Goal: Contribute content: Contribute content

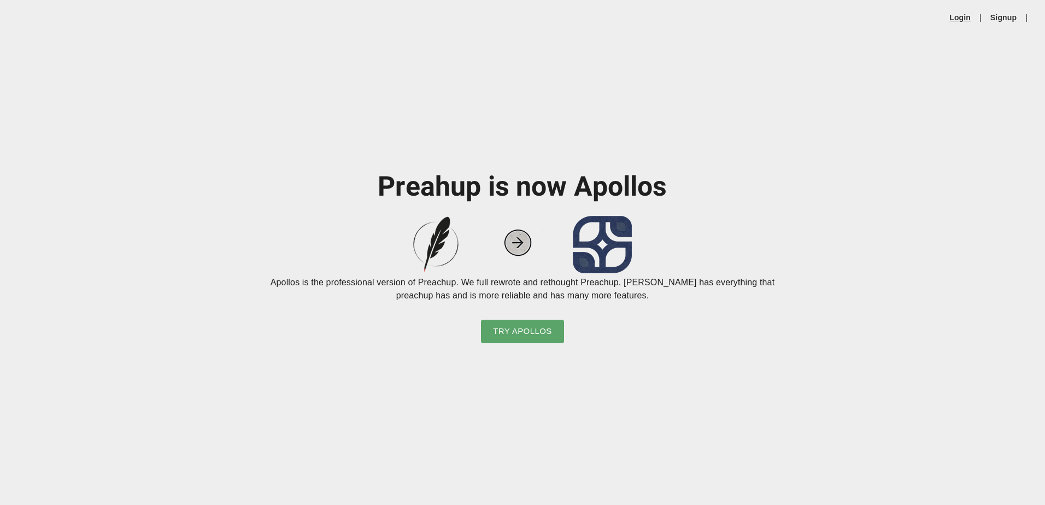
click at [960, 17] on link "Login" at bounding box center [959, 17] width 21 height 11
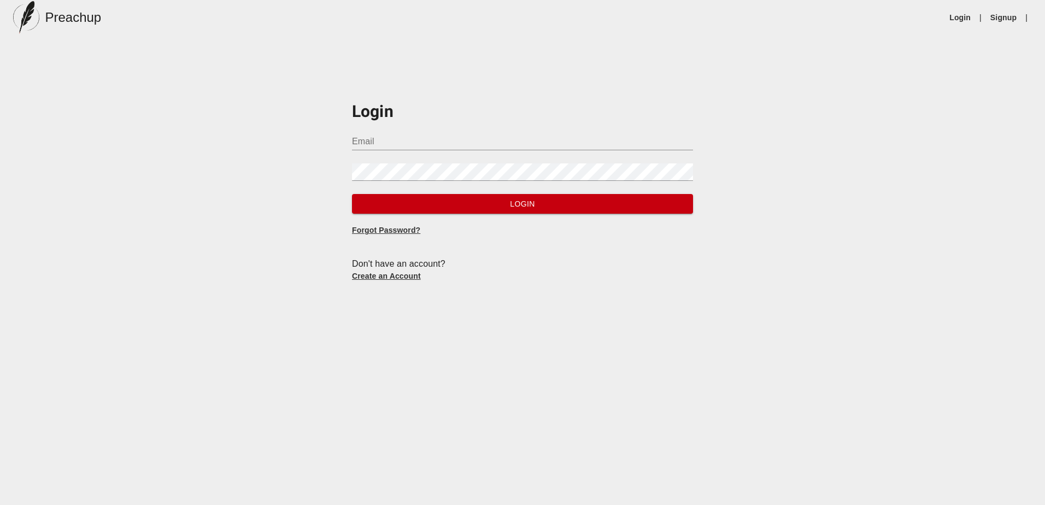
type input "[PERSON_NAME][EMAIL_ADDRESS][DOMAIN_NAME]"
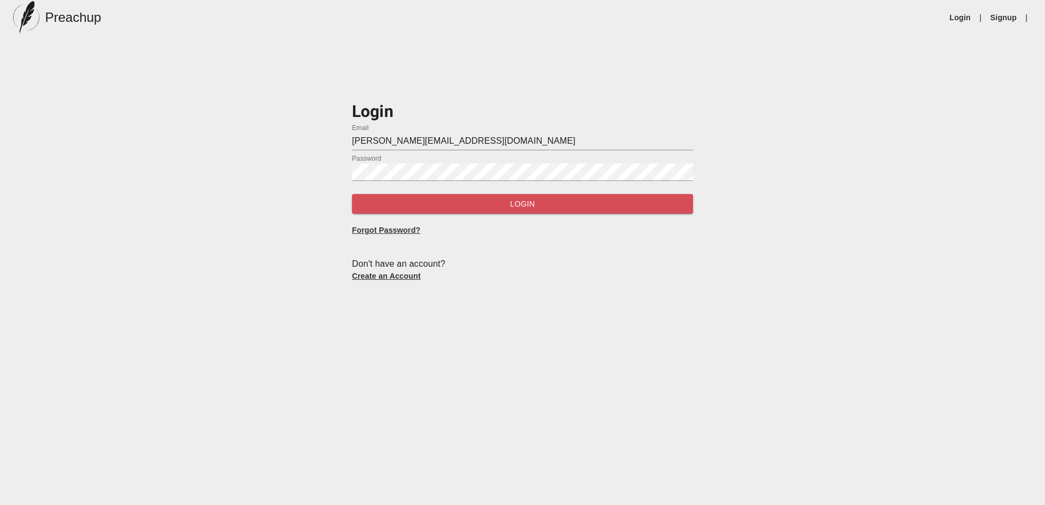
click at [501, 208] on span "Login" at bounding box center [523, 204] width 324 height 14
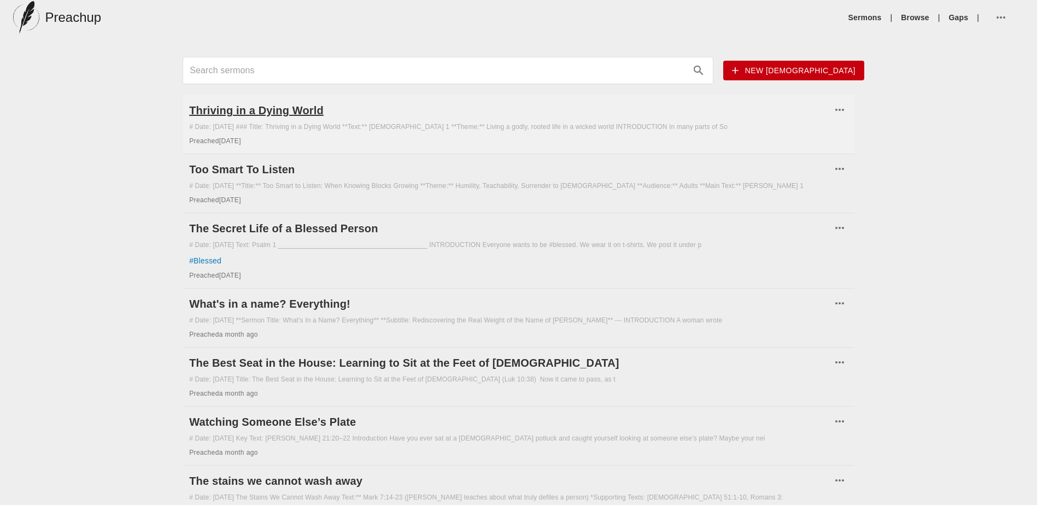
click at [244, 107] on h6 "Thriving in a Dying World" at bounding box center [510, 110] width 642 height 17
click at [838, 228] on icon "button" at bounding box center [839, 227] width 13 height 13
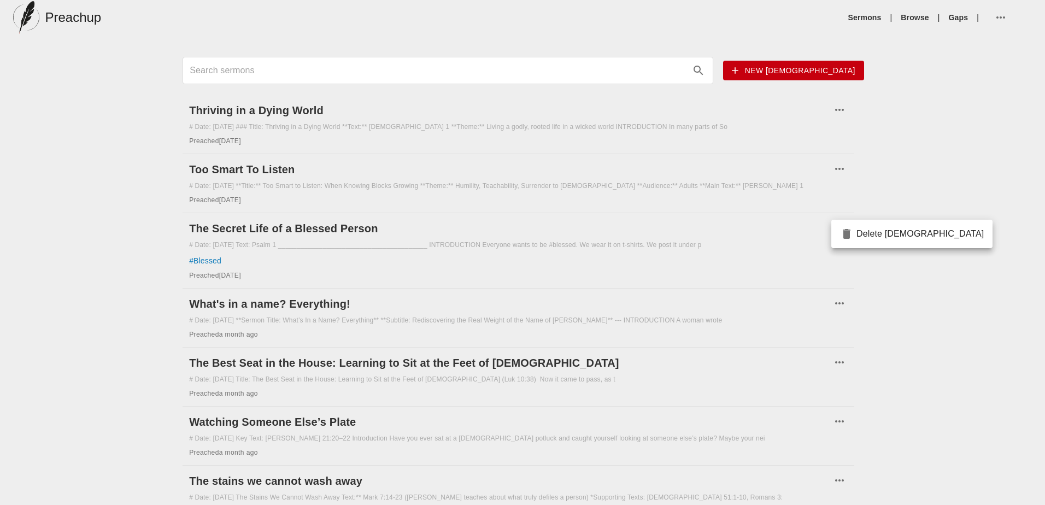
click at [776, 220] on div at bounding box center [522, 252] width 1045 height 505
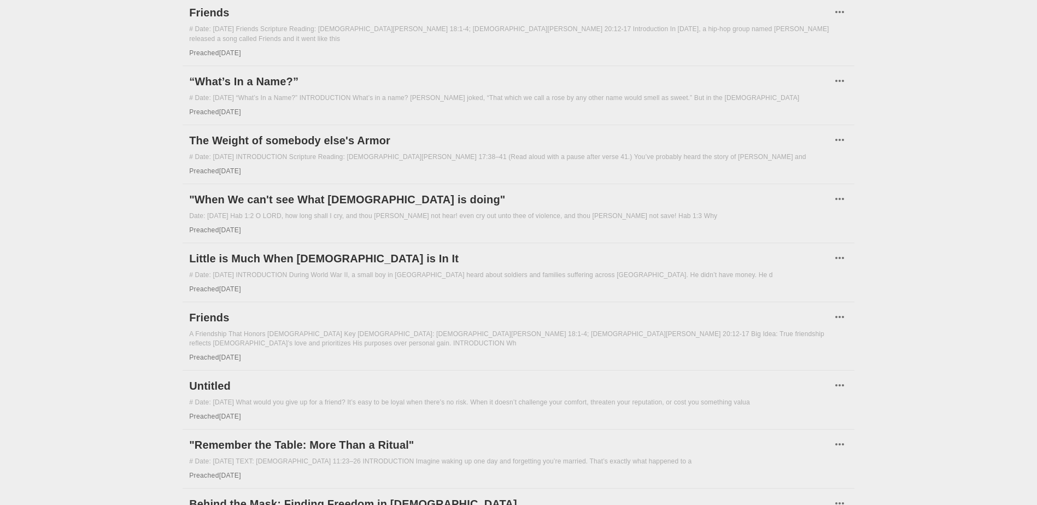
scroll to position [547, 0]
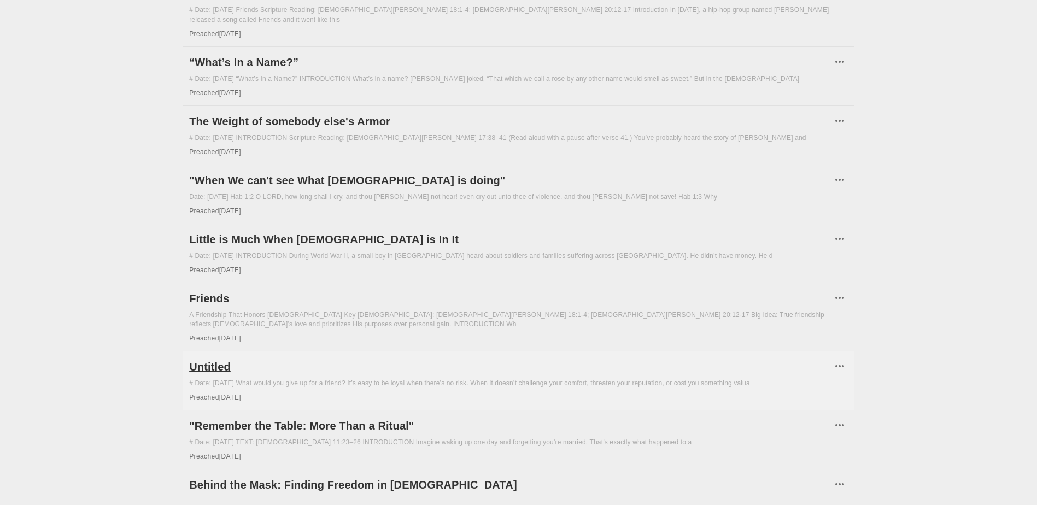
click at [222, 358] on h6 "Untitled" at bounding box center [510, 366] width 642 height 17
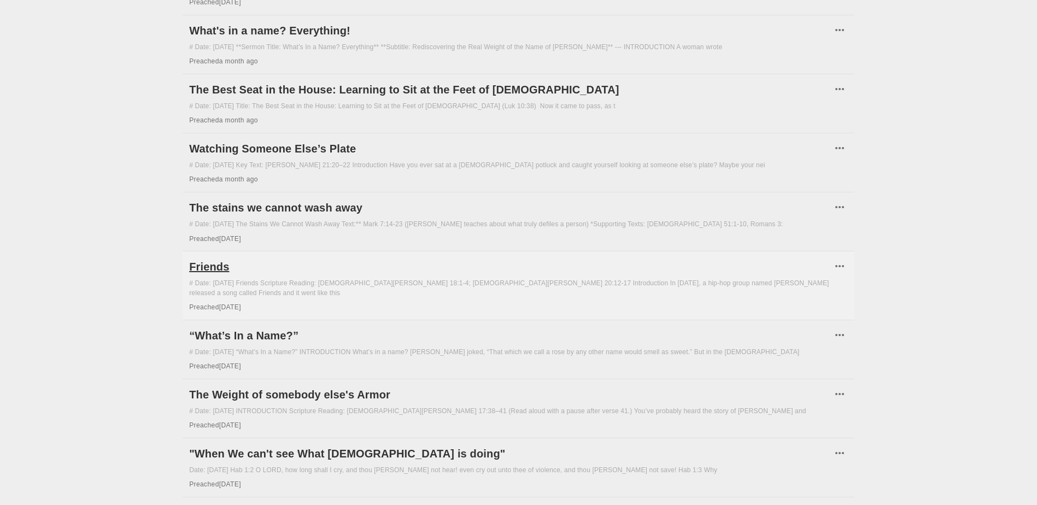
click at [204, 267] on h6 "Friends" at bounding box center [510, 266] width 642 height 17
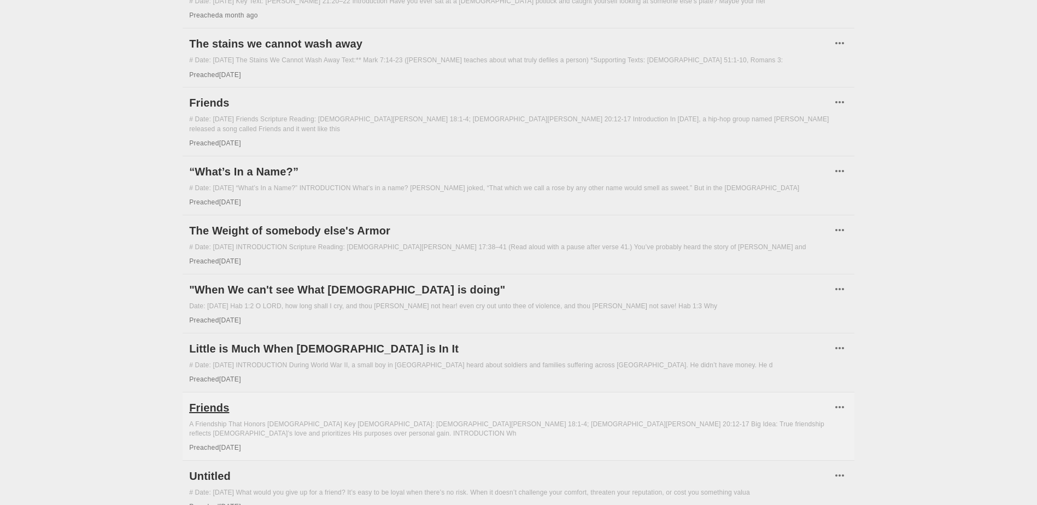
click at [214, 400] on h6 "Friends" at bounding box center [510, 407] width 642 height 17
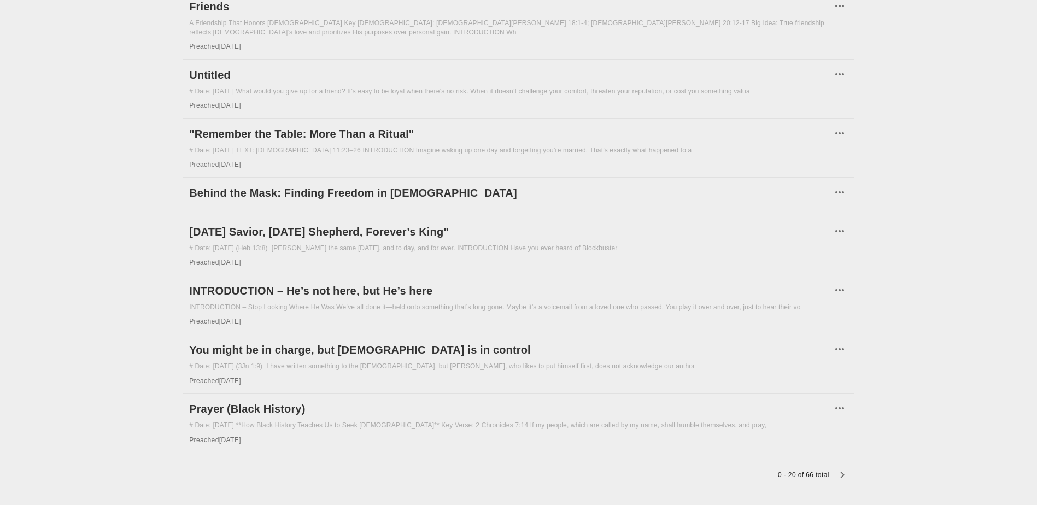
click at [845, 468] on icon "button" at bounding box center [842, 474] width 13 height 13
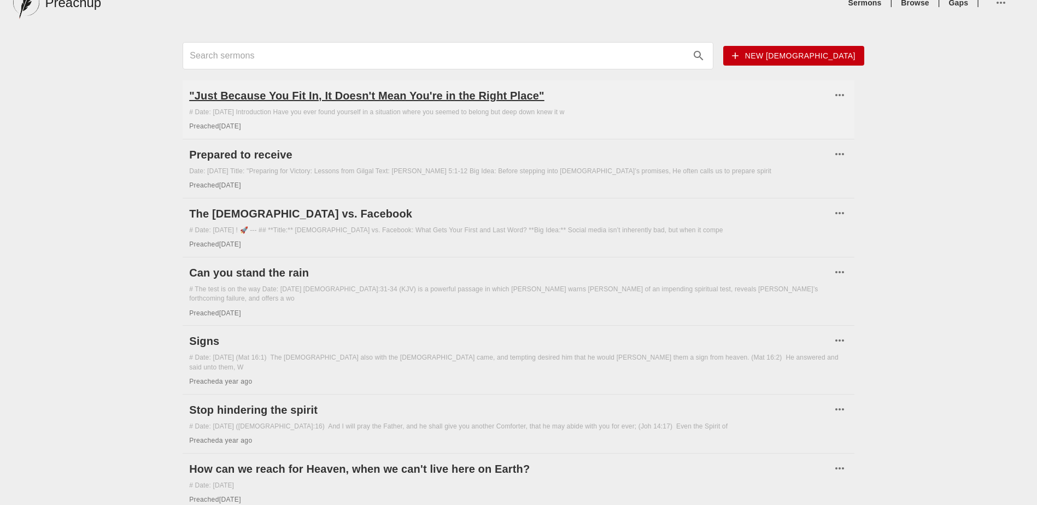
click at [285, 98] on h6 ""Just Because You Fit In, It Doesn't Mean You're in the Right Place"" at bounding box center [510, 95] width 642 height 17
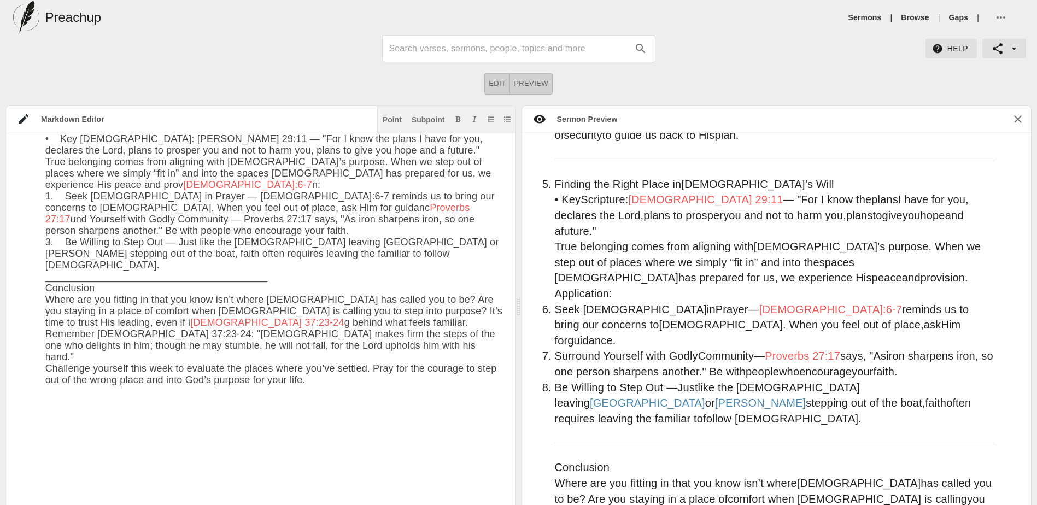
scroll to position [1049, 0]
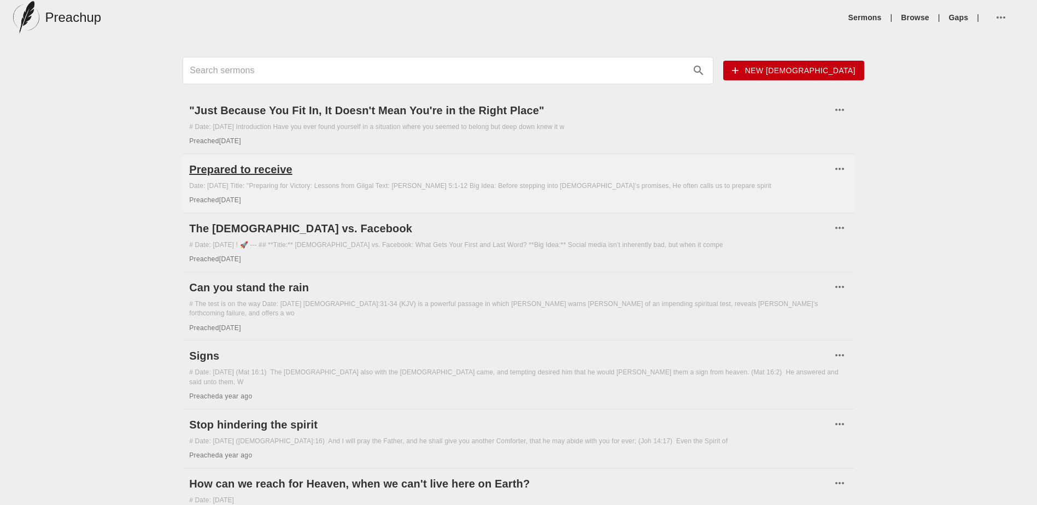
click at [224, 171] on h6 "Prepared to receive" at bounding box center [510, 169] width 642 height 17
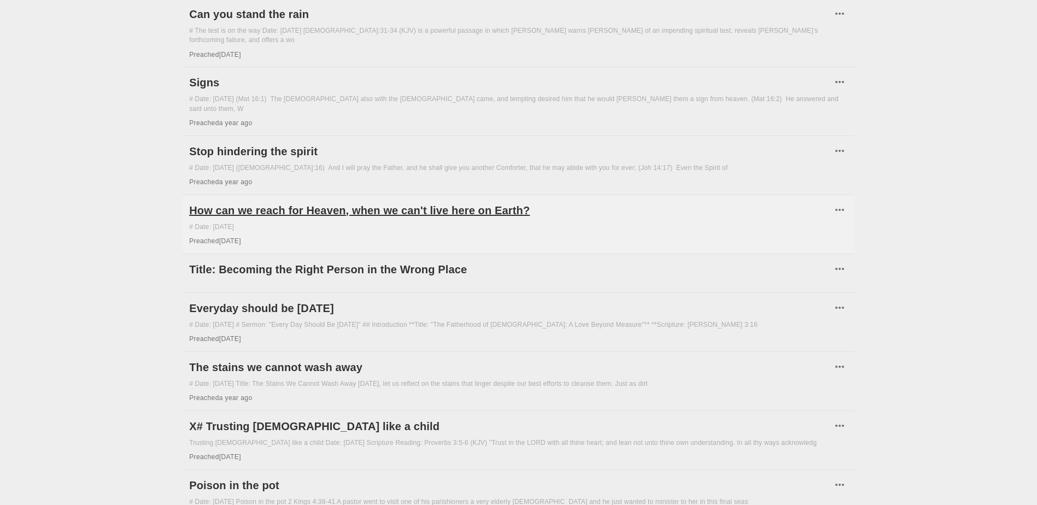
click at [312, 202] on h6 "How can we reach for Heaven, when we can't live here on Earth?" at bounding box center [510, 210] width 642 height 17
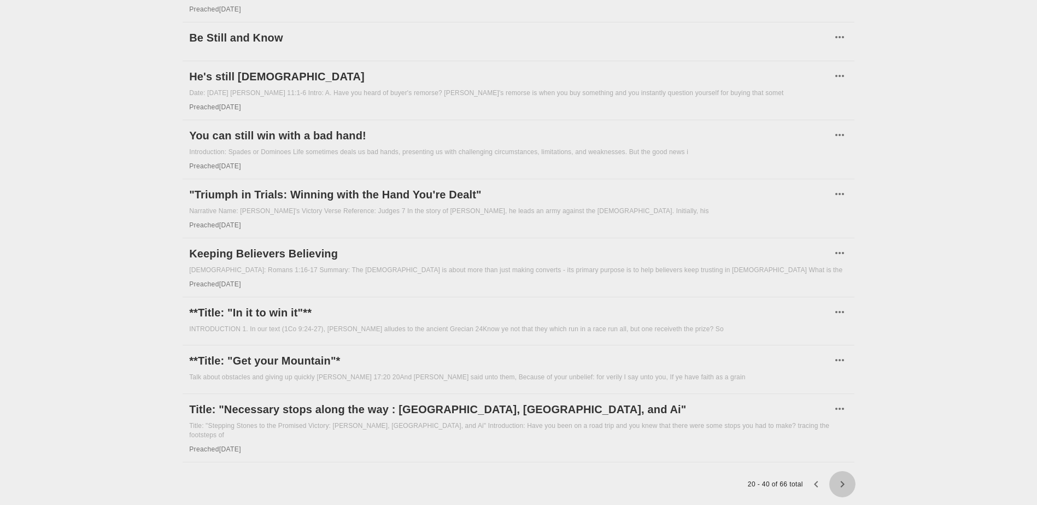
click at [843, 481] on icon "button" at bounding box center [842, 484] width 4 height 7
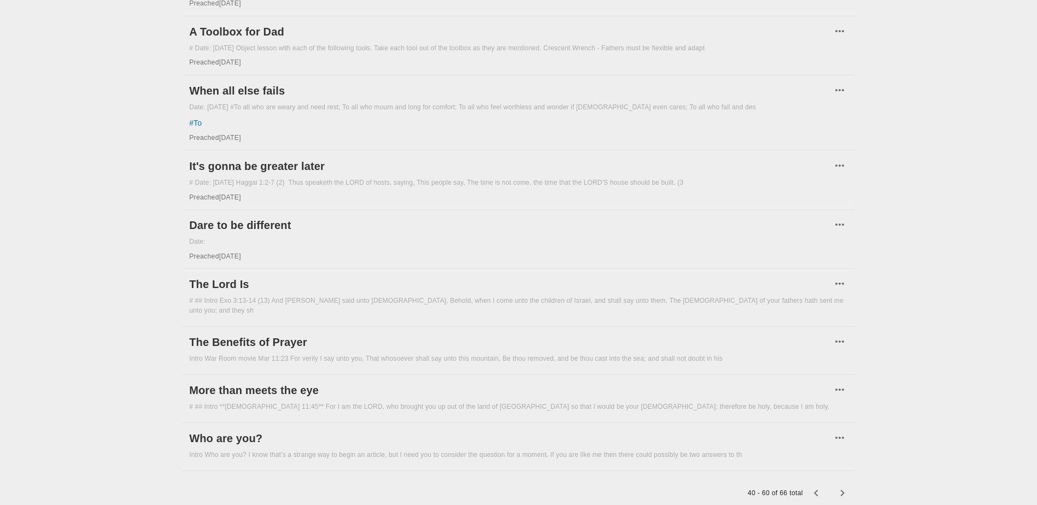
click at [841, 486] on icon "button" at bounding box center [842, 492] width 13 height 13
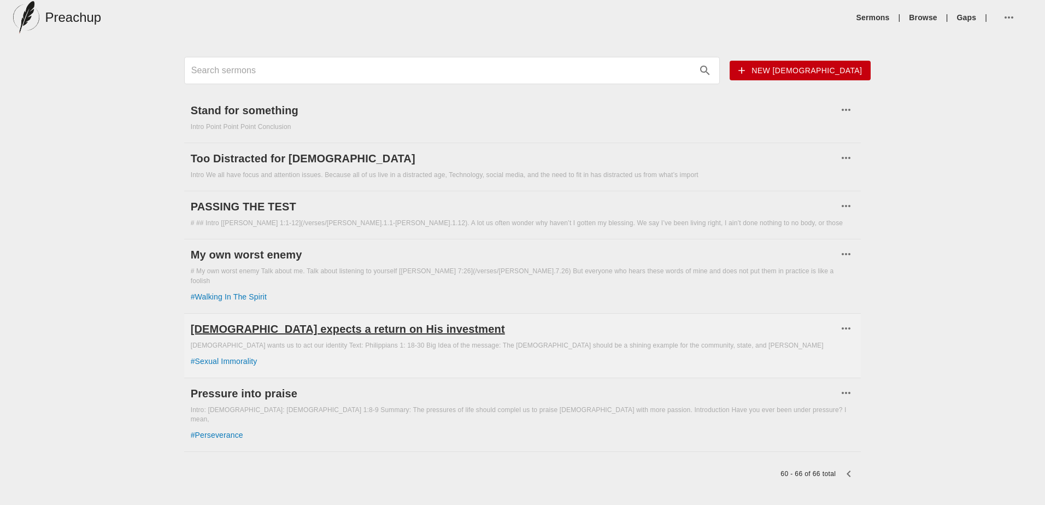
click at [251, 322] on h6 "[DEMOGRAPHIC_DATA] expects a return on His investment" at bounding box center [515, 328] width 648 height 17
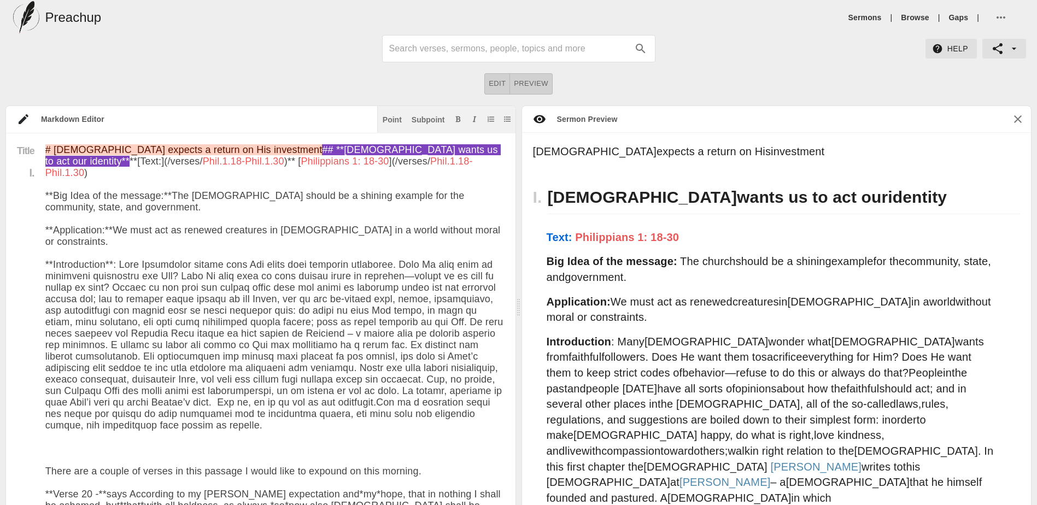
drag, startPoint x: 55, startPoint y: 145, endPoint x: 262, endPoint y: 152, distance: 207.3
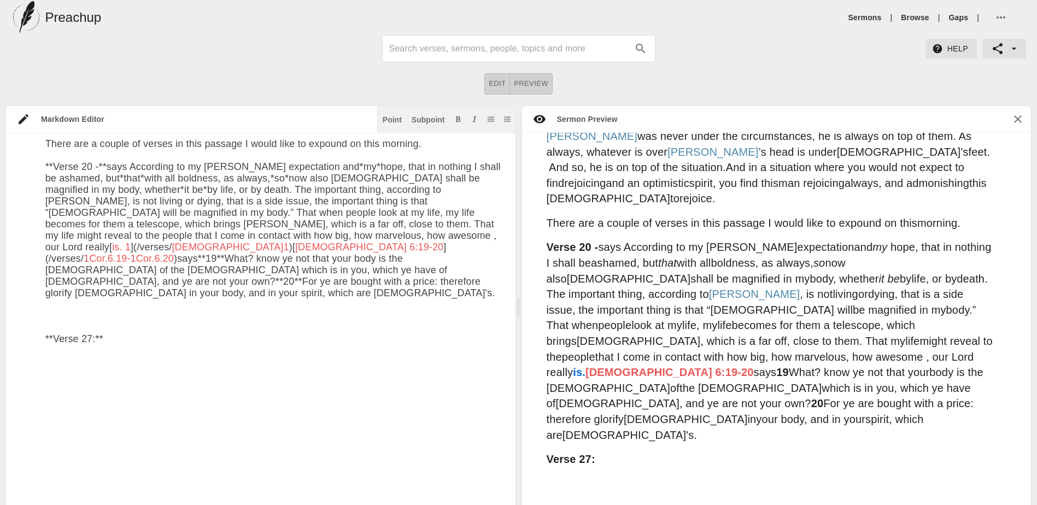
scroll to position [328, 0]
drag, startPoint x: 104, startPoint y: 326, endPoint x: 110, endPoint y: 326, distance: 6.0
click at [106, 326] on textarea at bounding box center [274, 255] width 459 height 879
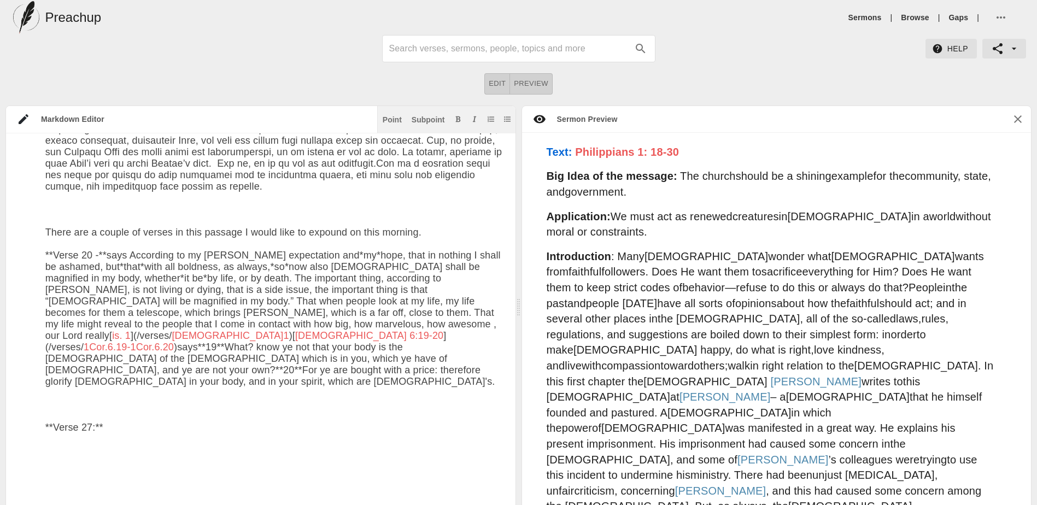
scroll to position [0, 0]
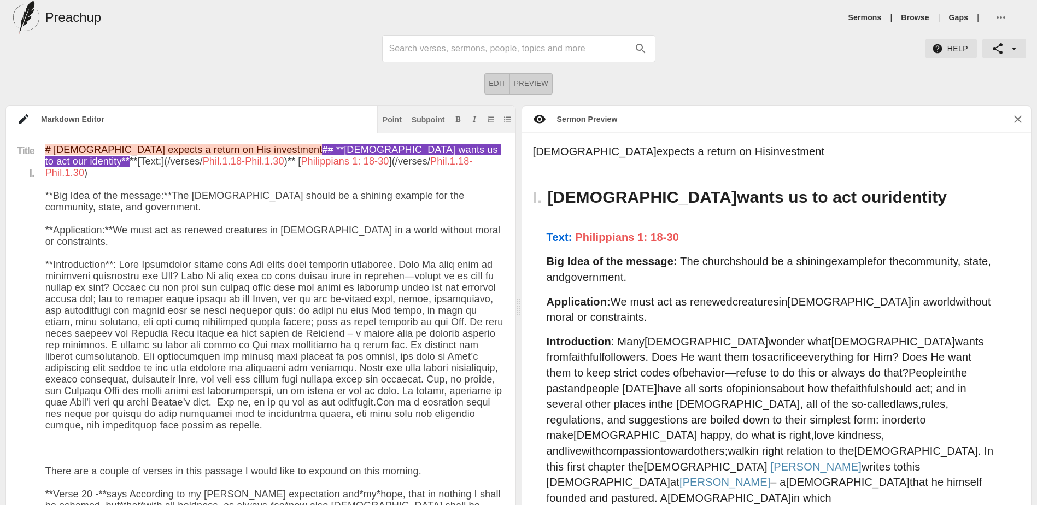
drag, startPoint x: 99, startPoint y: 325, endPoint x: 25, endPoint y: 201, distance: 144.2
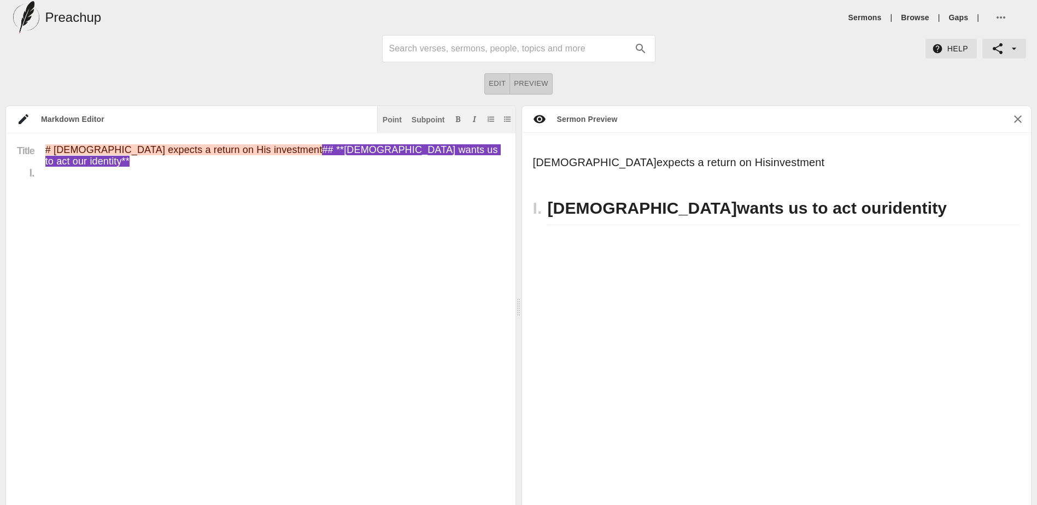
paste textarea "Lorem: Ipsumd Sitametco: Adip Eli Sed Doeius? Temporinc: Utlabor 33:82–67 ETDOL…"
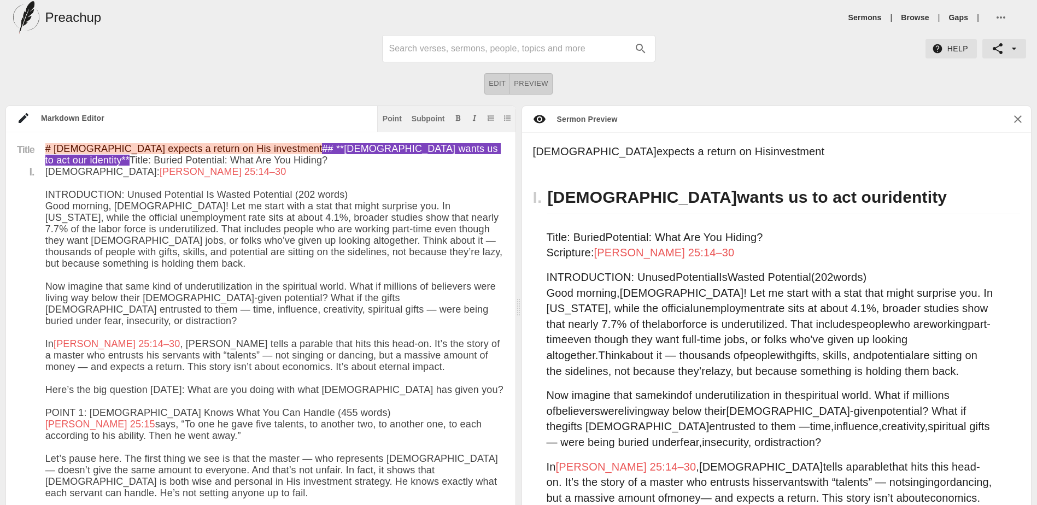
type textarea "# Lor ipsumdo s ametco ad Eli seddoeiusm ## **Tem incid ut la etd mag aliquaen*…"
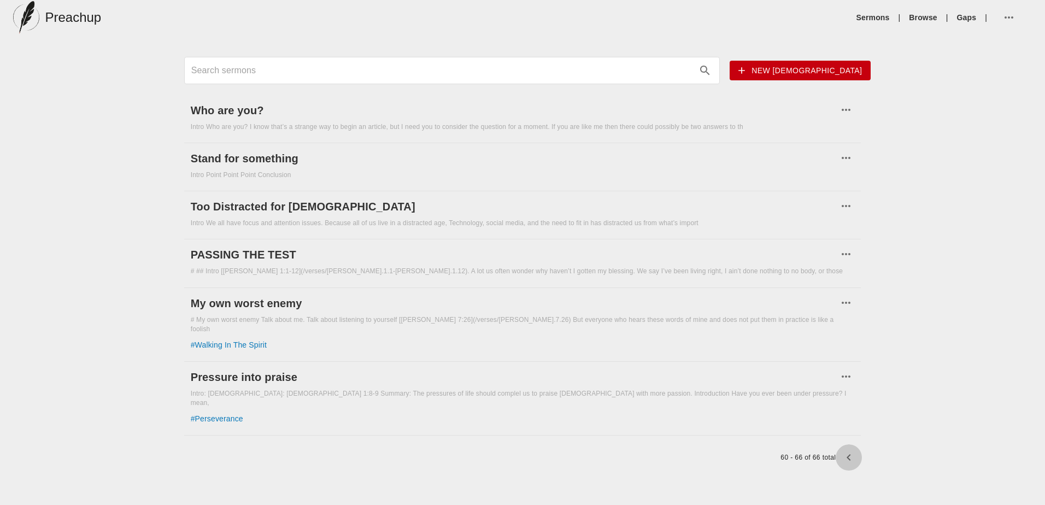
click at [848, 454] on icon "button" at bounding box center [849, 457] width 4 height 7
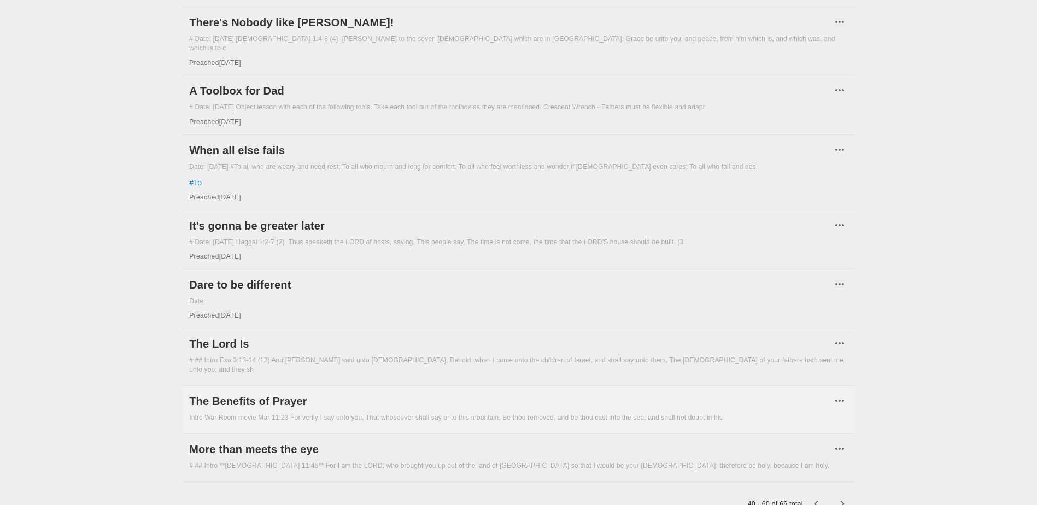
scroll to position [826, 0]
click at [819, 496] on icon "button" at bounding box center [815, 502] width 13 height 13
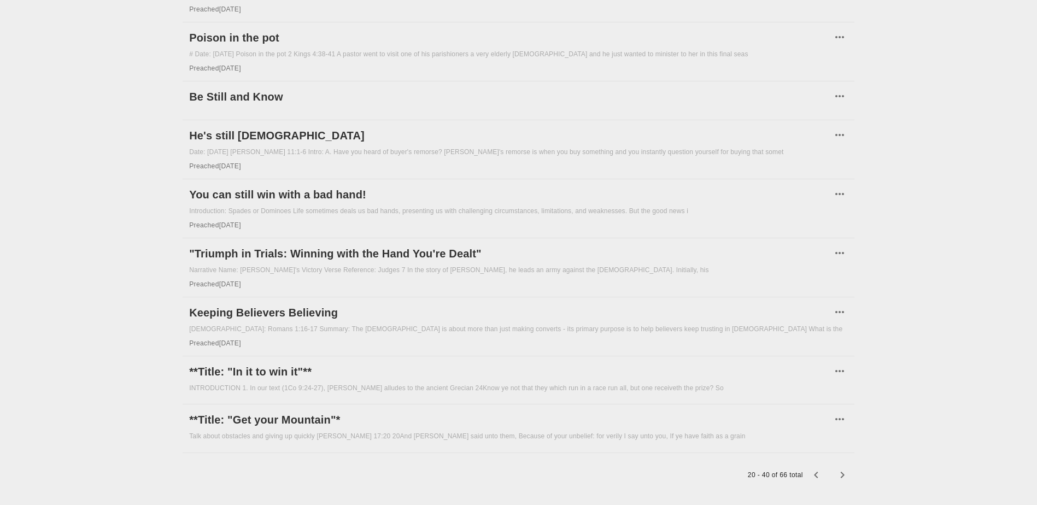
click at [818, 468] on icon "button" at bounding box center [815, 474] width 13 height 13
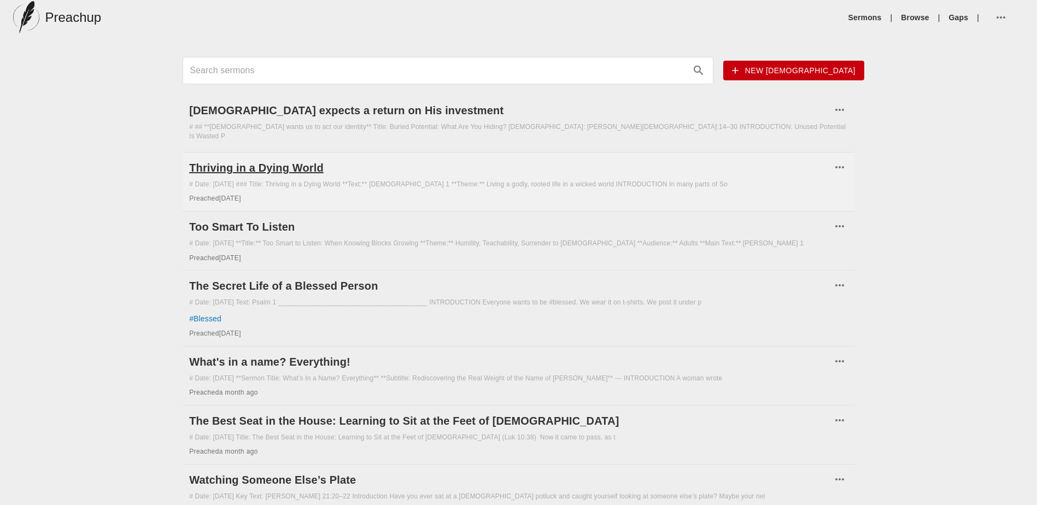
click at [272, 165] on h6 "Thriving in a Dying World" at bounding box center [510, 167] width 642 height 17
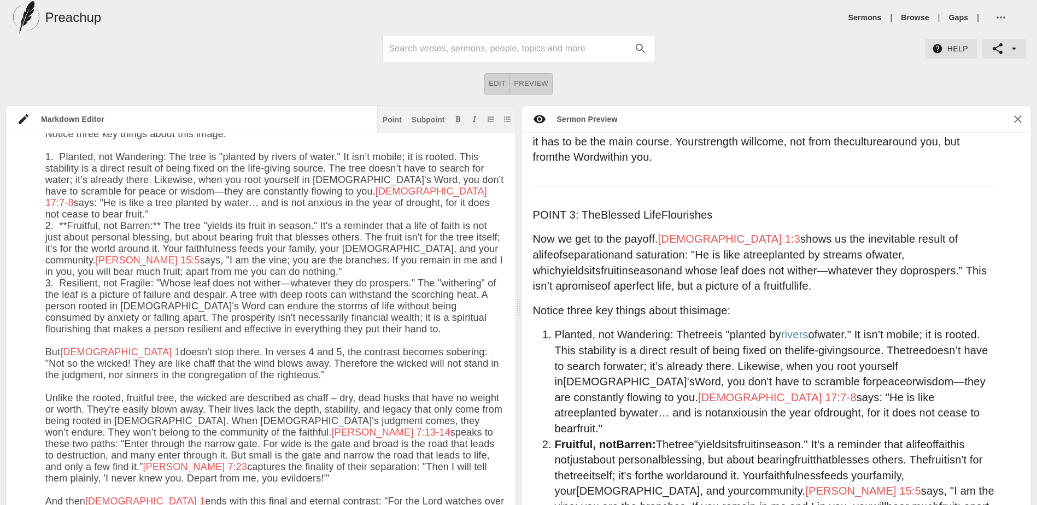
scroll to position [1764, 0]
click at [255, 157] on textarea at bounding box center [274, 102] width 459 height 2635
click at [338, 157] on textarea at bounding box center [274, 102] width 459 height 2635
click at [263, 207] on textarea at bounding box center [274, 102] width 459 height 2635
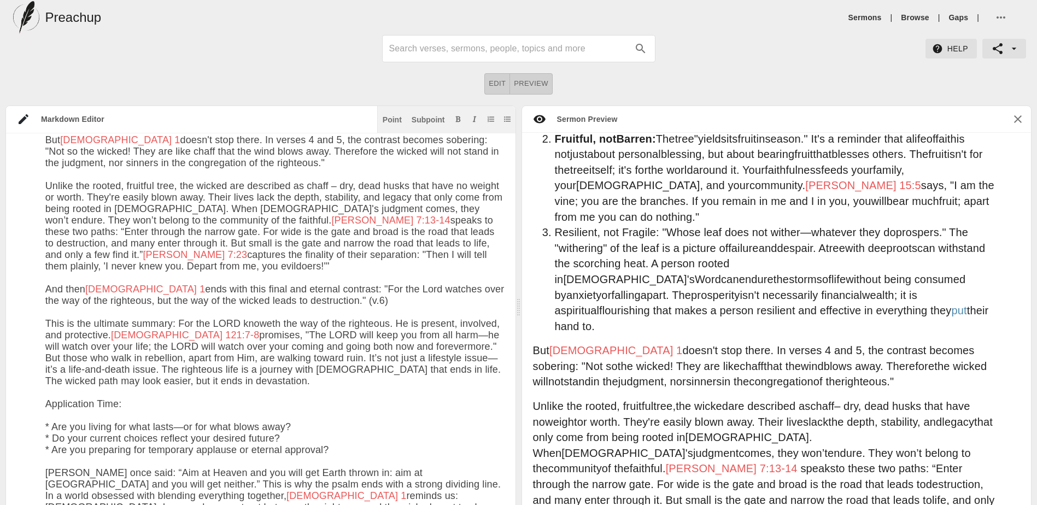
scroll to position [2079, 0]
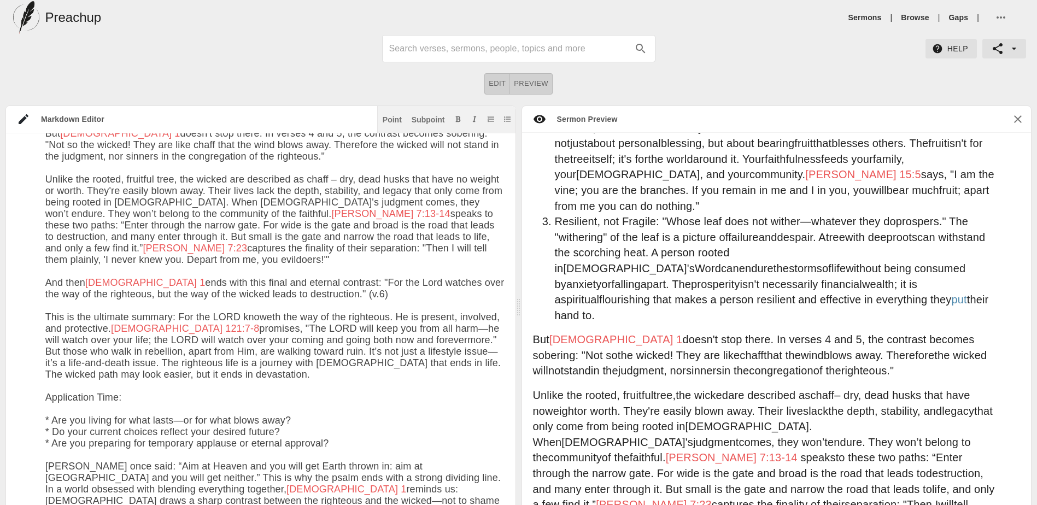
drag, startPoint x: 310, startPoint y: 340, endPoint x: 86, endPoint y: 355, distance: 225.1
paste textarea "ORD knoweth"
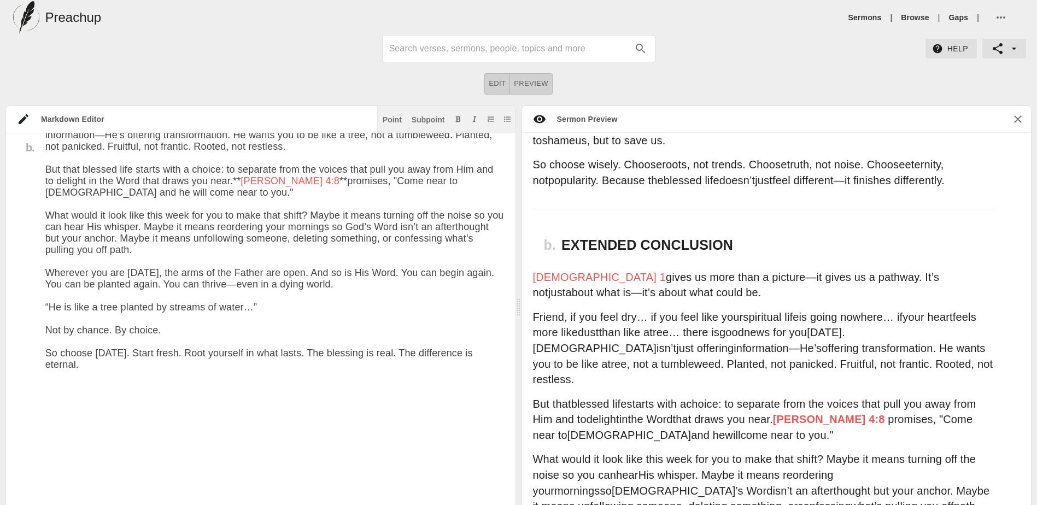
scroll to position [2693, 0]
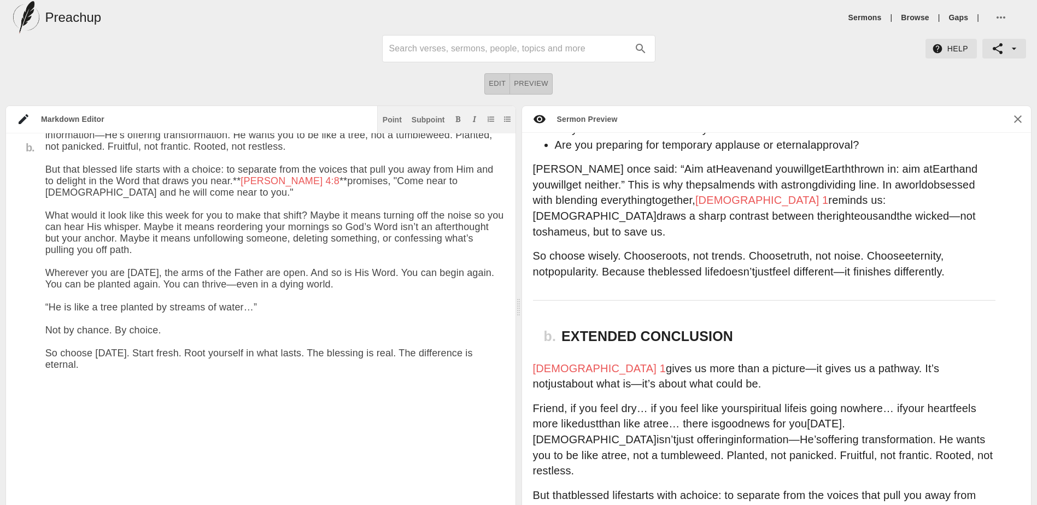
drag, startPoint x: 203, startPoint y: 400, endPoint x: 206, endPoint y: 410, distance: 10.9
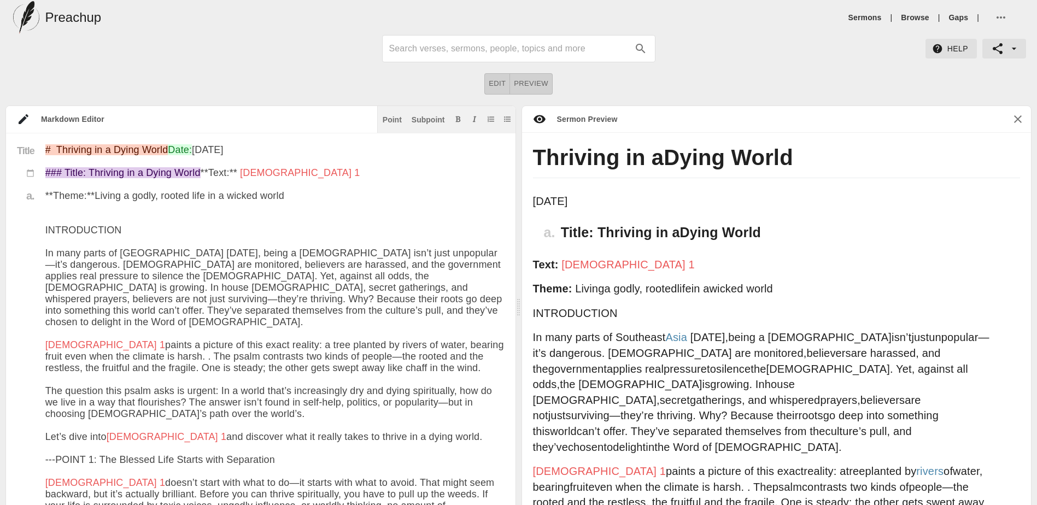
scroll to position [64, 0]
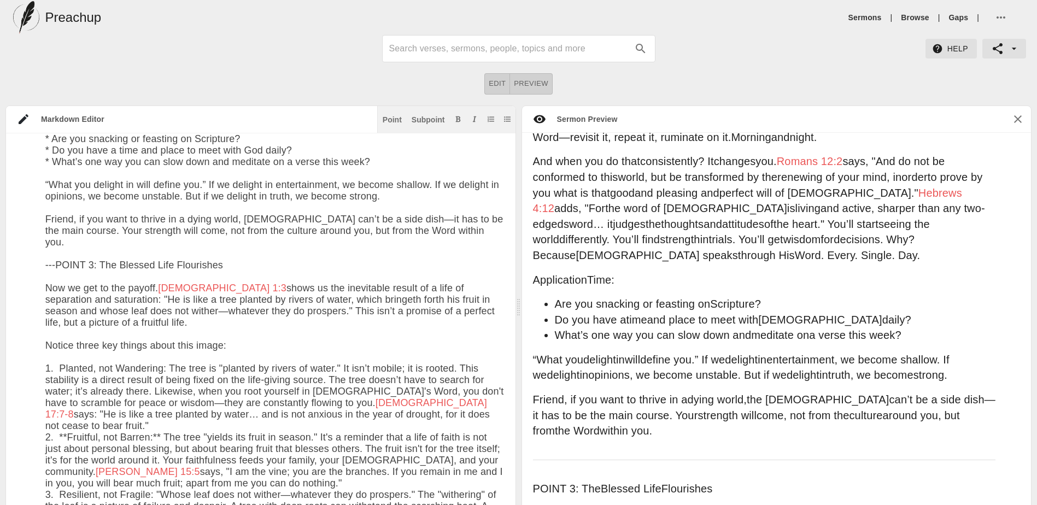
type textarea "# Loremips do s Ametc Adipi Elit: Sed 72do 4815 ### Eiusm: Temporin ut l Etdol …"
